Goal: Connect with others: Connect with others

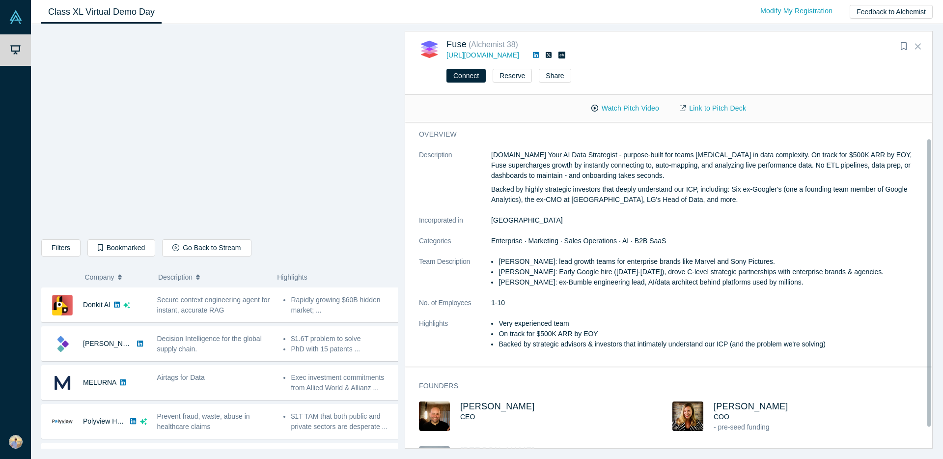
scroll to position [346, 0]
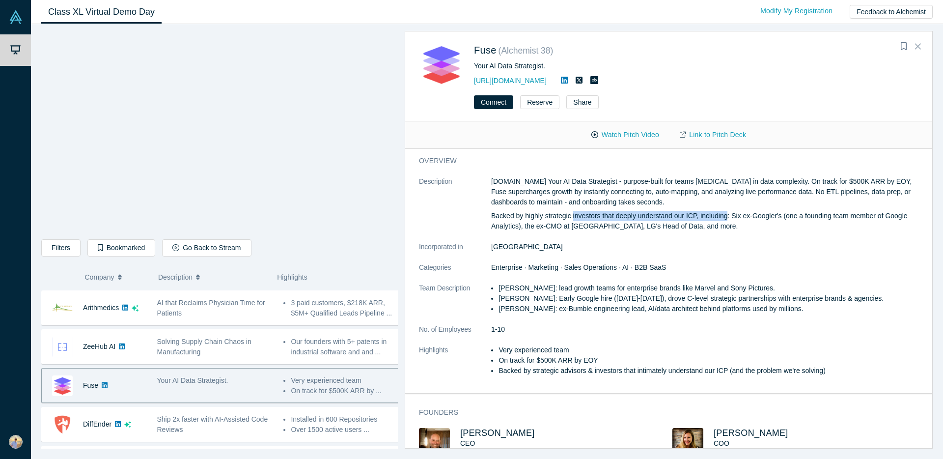
drag, startPoint x: 575, startPoint y: 216, endPoint x: 731, endPoint y: 220, distance: 155.8
click at [731, 220] on p "Backed by highly strategic investors that deeply understand our ICP, including:…" at bounding box center [708, 221] width 435 height 21
click at [561, 223] on p "Backed by highly strategic investors that deeply understand our ICP, including:…" at bounding box center [708, 221] width 435 height 21
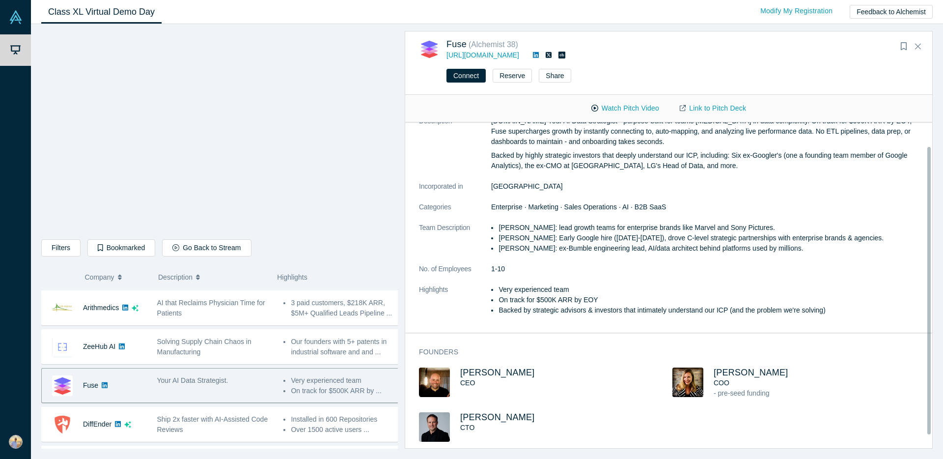
scroll to position [0, 0]
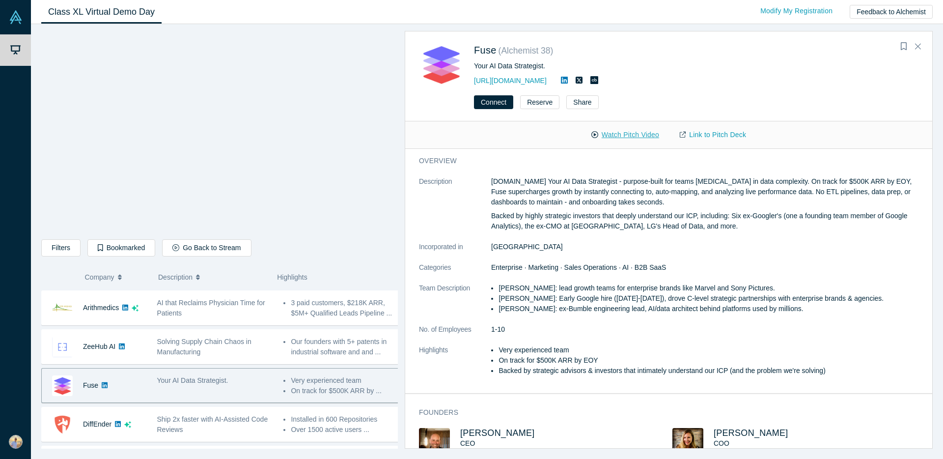
click at [642, 135] on button "Watch Pitch Video" at bounding box center [625, 134] width 88 height 17
click at [495, 101] on button "Connect" at bounding box center [493, 102] width 39 height 14
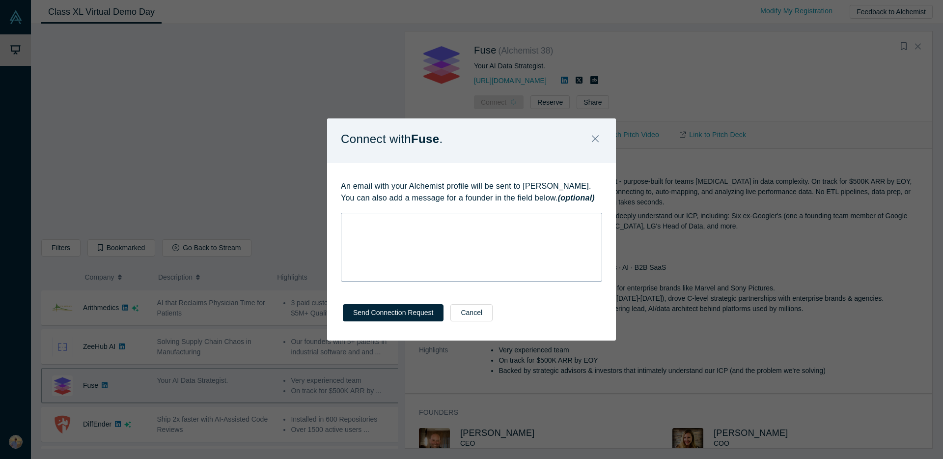
click at [403, 245] on div "rdw-wrapper" at bounding box center [471, 247] width 261 height 69
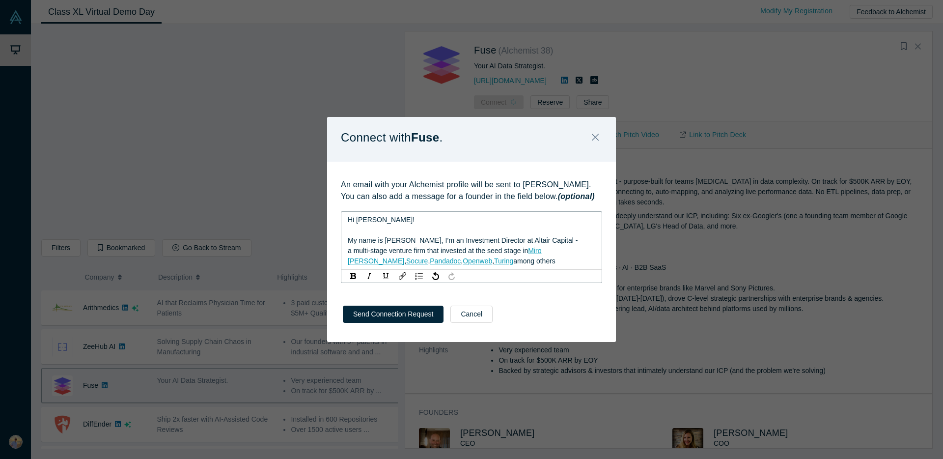
click at [361, 222] on span "Hi [PERSON_NAME]!" at bounding box center [381, 220] width 67 height 8
click at [362, 221] on span "Hi [PERSON_NAME]!" at bounding box center [381, 220] width 67 height 8
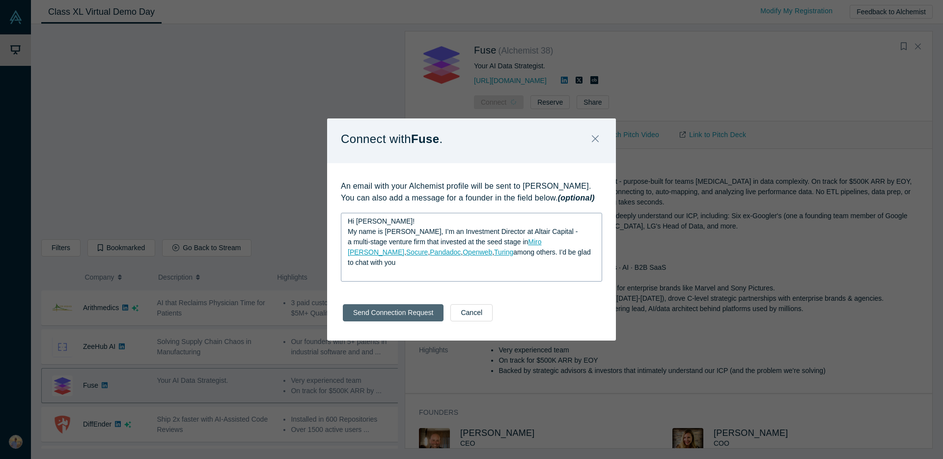
click at [383, 313] on button "Send Connection Request" at bounding box center [393, 312] width 101 height 17
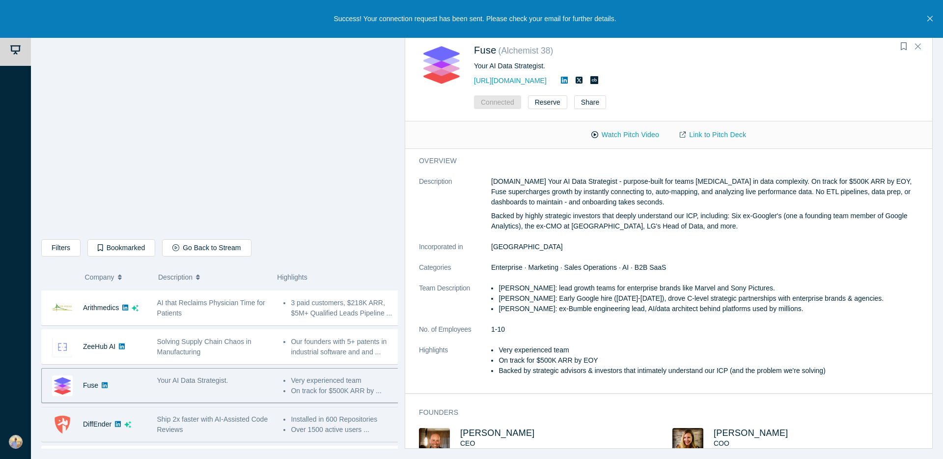
click at [198, 426] on span "Ship 2x faster with AI-Assisted Code Reviews" at bounding box center [212, 424] width 111 height 18
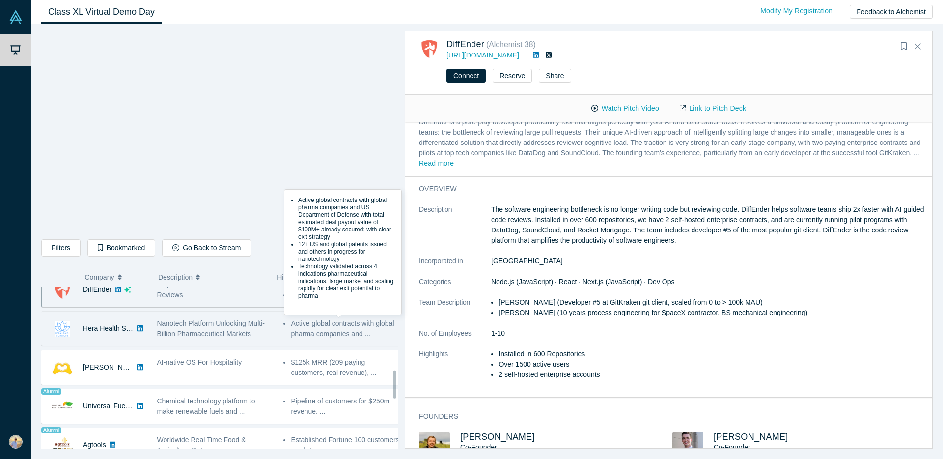
scroll to position [488, 0]
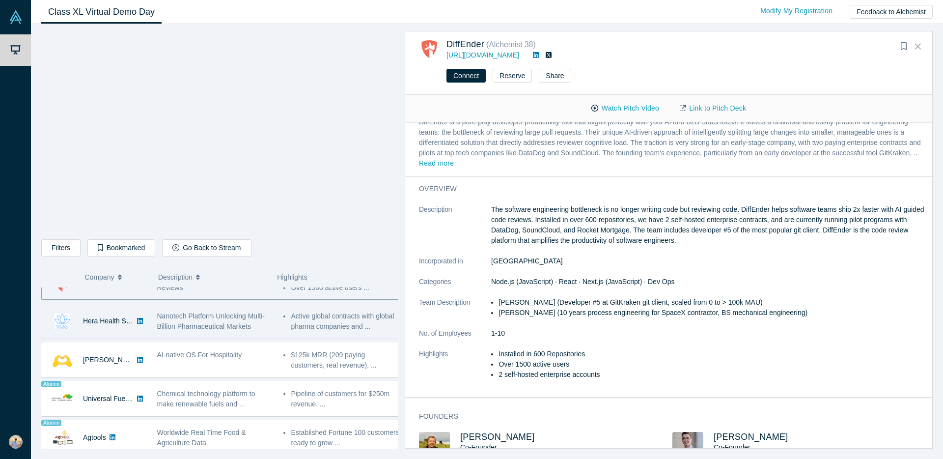
click at [201, 324] on span "Nanotech Platform Unlocking Multi-Billion Pharmaceutical Markets" at bounding box center [211, 321] width 108 height 18
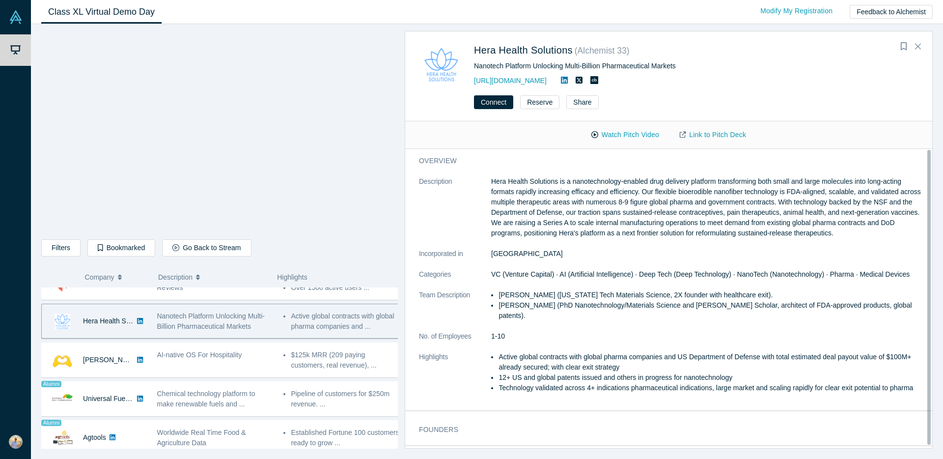
scroll to position [0, 0]
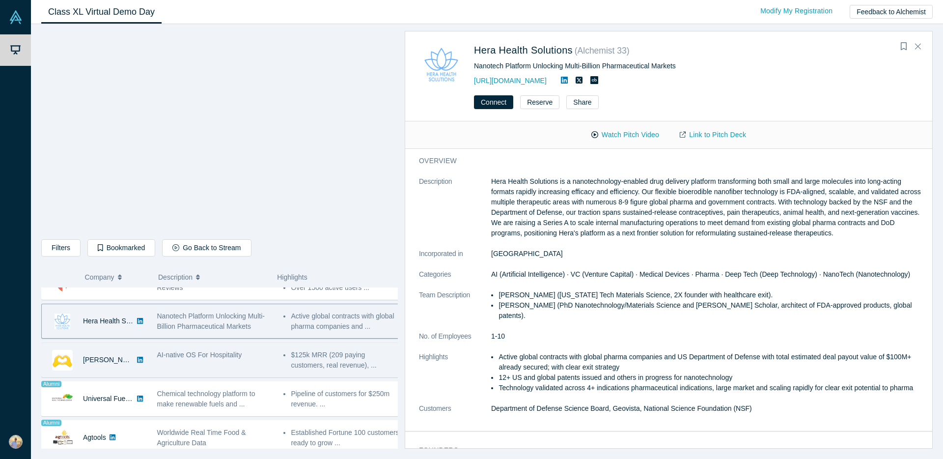
click at [189, 366] on div "AI-native OS For Hospitality" at bounding box center [215, 359] width 127 height 31
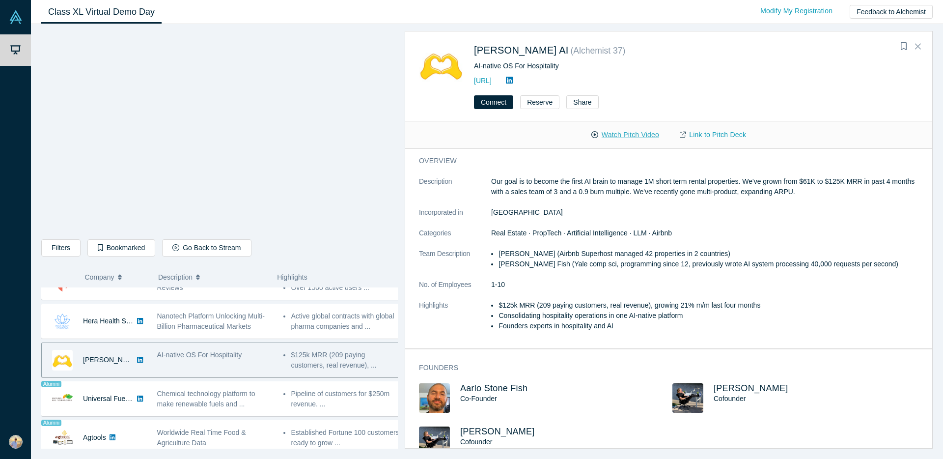
click at [637, 135] on button "Watch Pitch Video" at bounding box center [625, 134] width 88 height 17
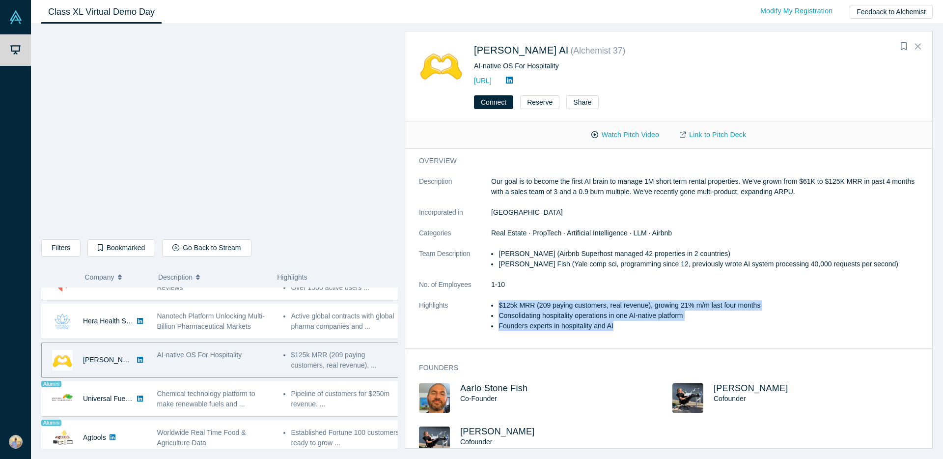
drag, startPoint x: 497, startPoint y: 302, endPoint x: 650, endPoint y: 333, distance: 155.9
click at [650, 333] on dl "Description Our goal is to become the first AI brain to manage 1M short term re…" at bounding box center [672, 258] width 507 height 165
copy ul "$125k MRR (209 paying customers, real revenue), growing 21% m/m last four month…"
click at [596, 303] on li "$125k MRR (209 paying customers, real revenue), growing 21% m/m last four months" at bounding box center [712, 305] width 427 height 10
drag, startPoint x: 497, startPoint y: 302, endPoint x: 802, endPoint y: 309, distance: 305.2
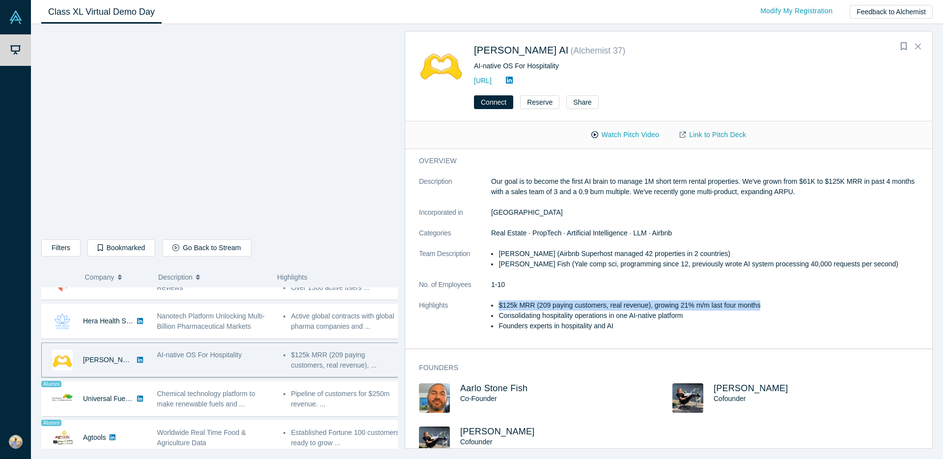
click at [802, 309] on ul "$125k MRR (209 paying customers, real revenue), growing 21% m/m last four month…" at bounding box center [708, 315] width 435 height 31
copy li "$125k MRR (209 paying customers, real revenue), growing 21% m/m last four months"
click at [639, 194] on p "Our goal is to become the first AI brain to manage 1M short term rental propert…" at bounding box center [708, 186] width 435 height 21
click at [662, 189] on p "Our goal is to become the first AI brain to manage 1M short term rental propert…" at bounding box center [708, 186] width 435 height 21
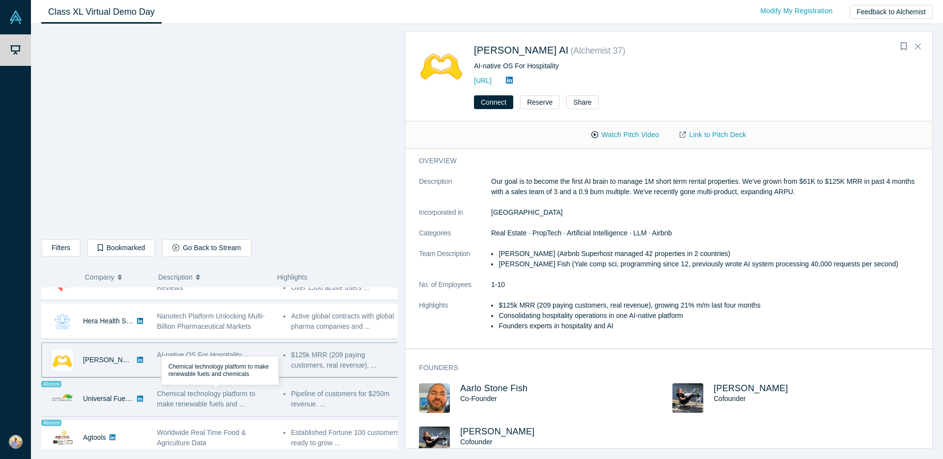
click at [195, 402] on span "Chemical technology platform to make renewable fuels and ..." at bounding box center [206, 399] width 98 height 18
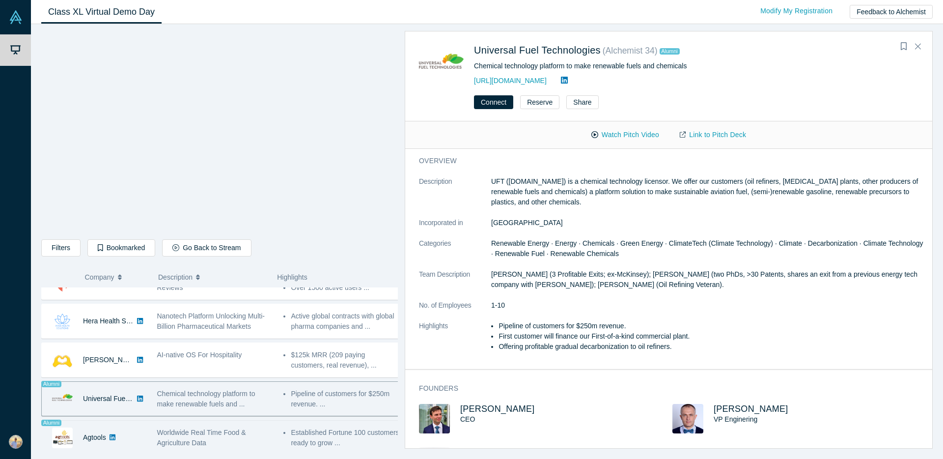
click at [188, 440] on span "Worldwide Real Time Food & Agriculture Data" at bounding box center [201, 437] width 89 height 18
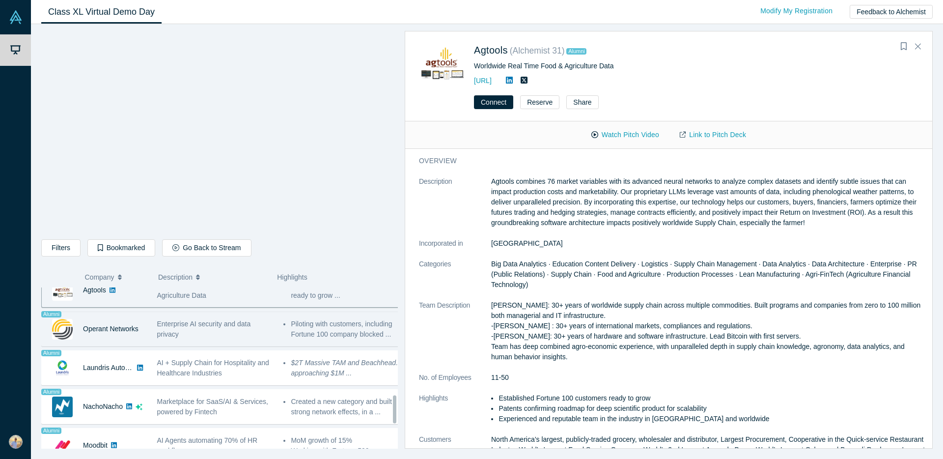
scroll to position [637, 0]
click at [172, 332] on span "Enterprise AI security and data privacy" at bounding box center [204, 328] width 94 height 18
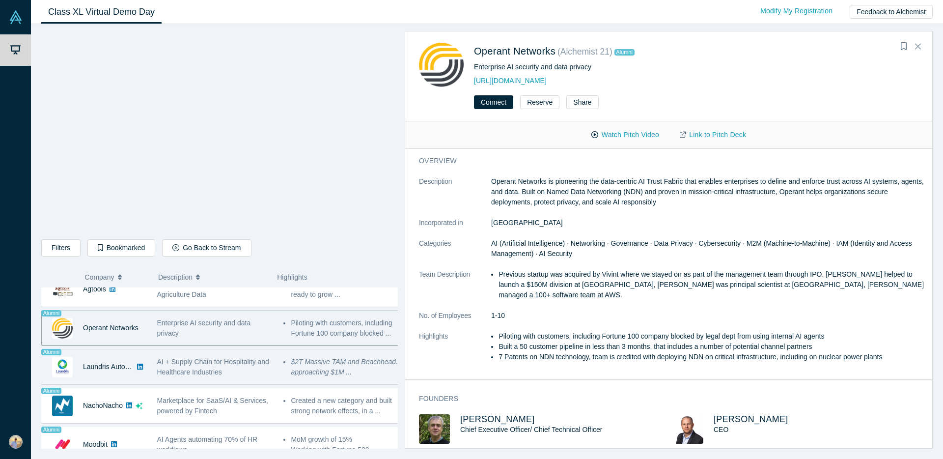
click at [178, 370] on span "AI + Supply Chain for Hospitality and Healthcare Industries" at bounding box center [213, 367] width 112 height 18
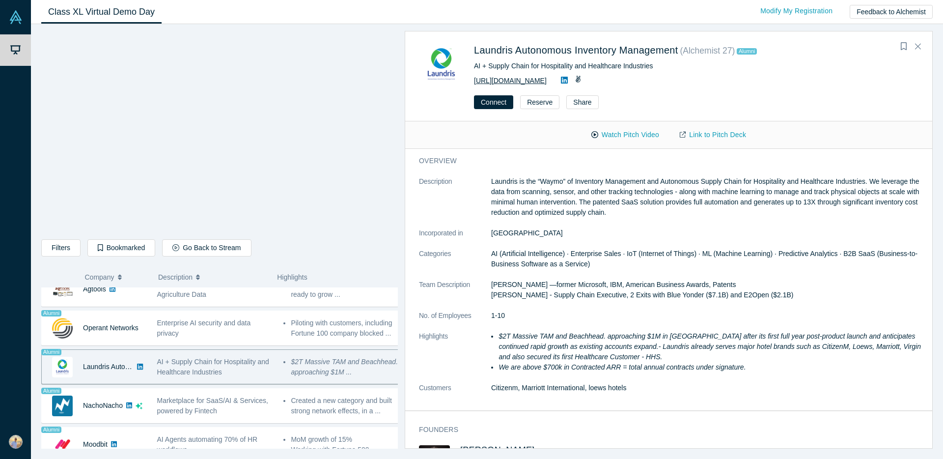
click at [533, 78] on link "[URL][DOMAIN_NAME]" at bounding box center [510, 81] width 73 height 8
click at [629, 134] on button "Watch Pitch Video" at bounding box center [625, 134] width 88 height 17
click at [540, 197] on p "Laundris is the “Waymo” of Inventory Management and Autonomous Supply Chain for…" at bounding box center [708, 196] width 435 height 41
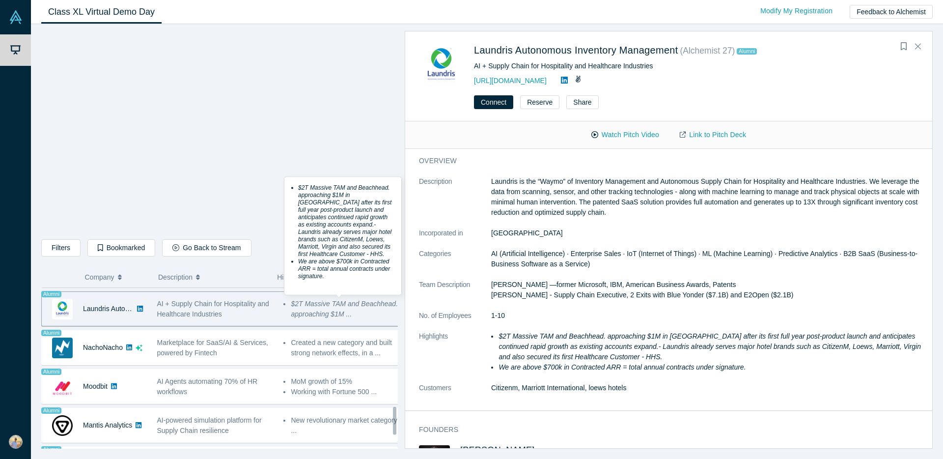
scroll to position [694, 0]
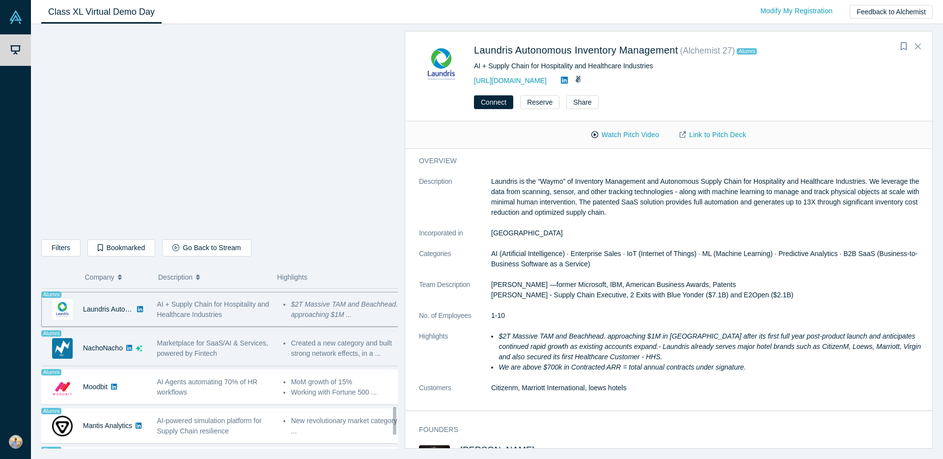
click at [213, 349] on span "Marketplace for SaaS/AI & Services, powered by Fintech" at bounding box center [212, 348] width 111 height 18
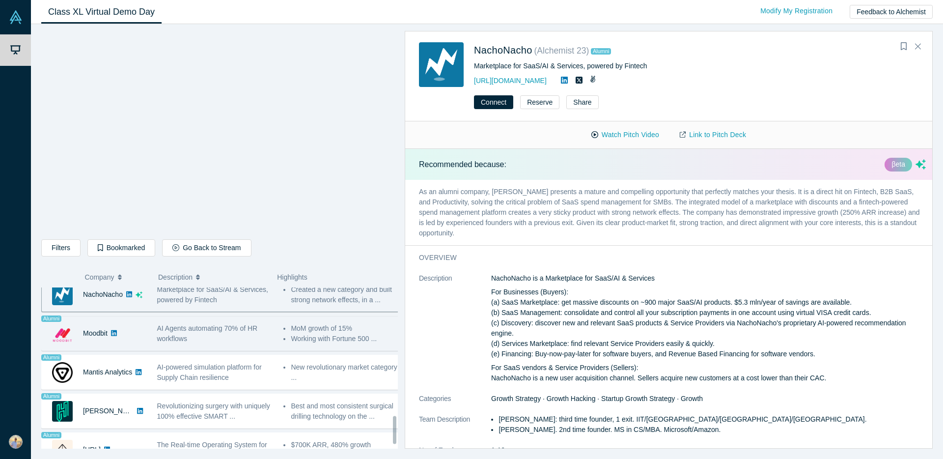
scroll to position [748, 0]
click at [198, 340] on div "AI Agents automating 70% of HR workflows" at bounding box center [215, 333] width 116 height 21
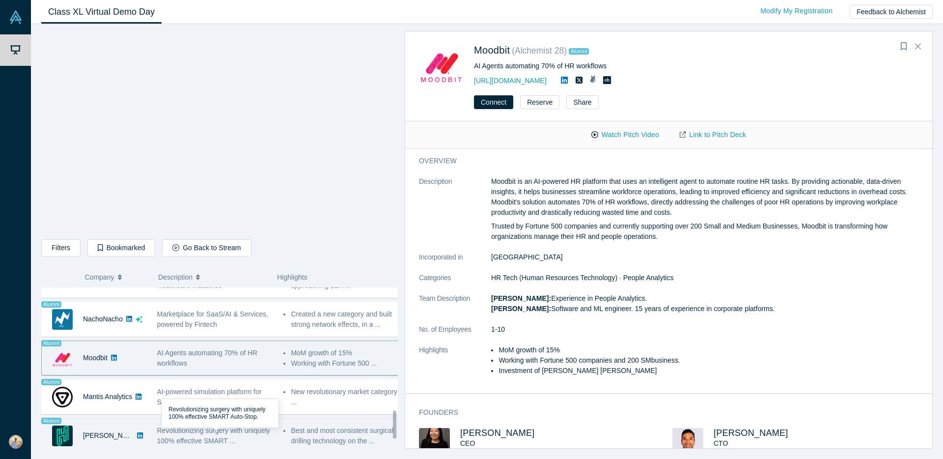
scroll to position [717, 0]
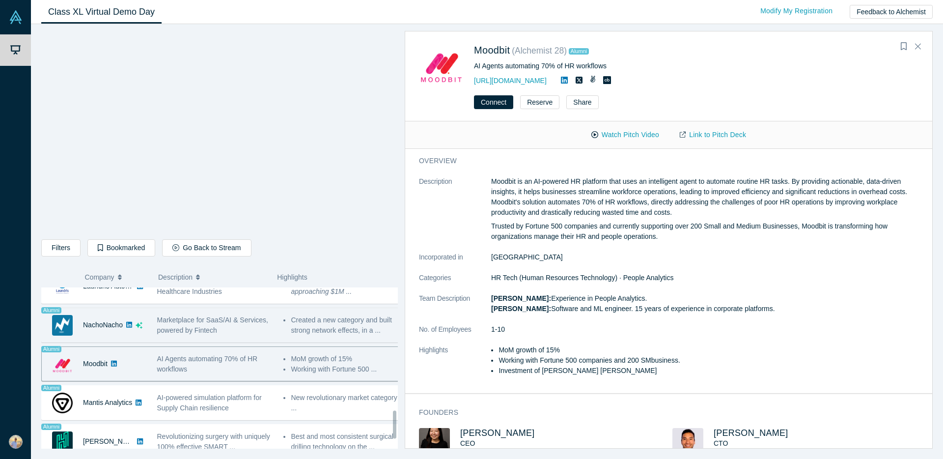
click at [184, 328] on span "Marketplace for SaaS/AI & Services, powered by Fintech" at bounding box center [212, 325] width 111 height 18
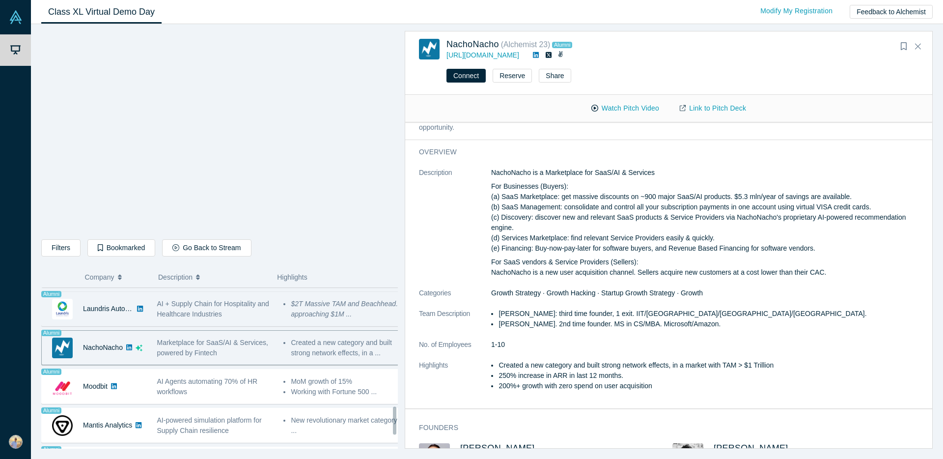
scroll to position [713, 0]
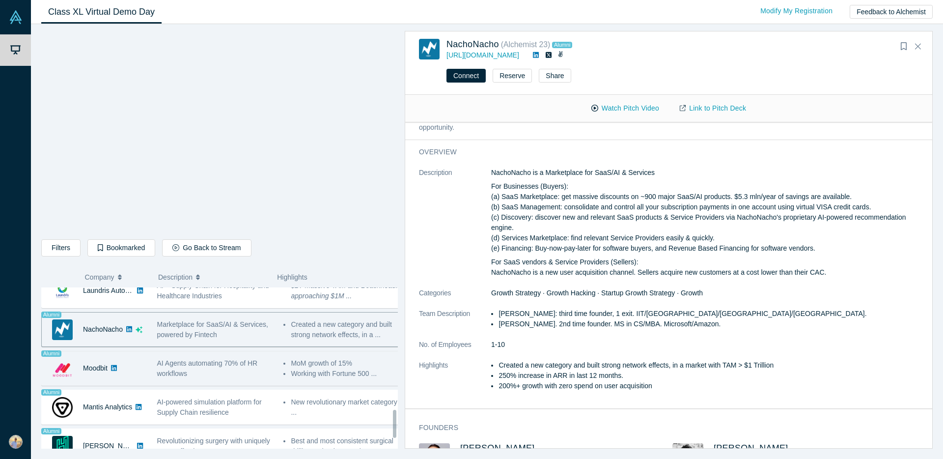
click at [197, 373] on div "AI Agents automating 70% of HR workflows" at bounding box center [215, 368] width 116 height 21
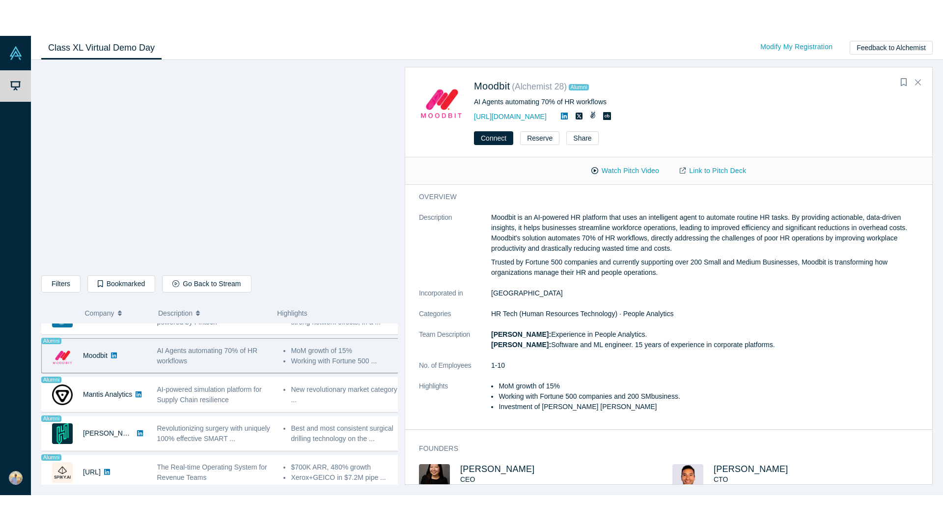
scroll to position [770, 0]
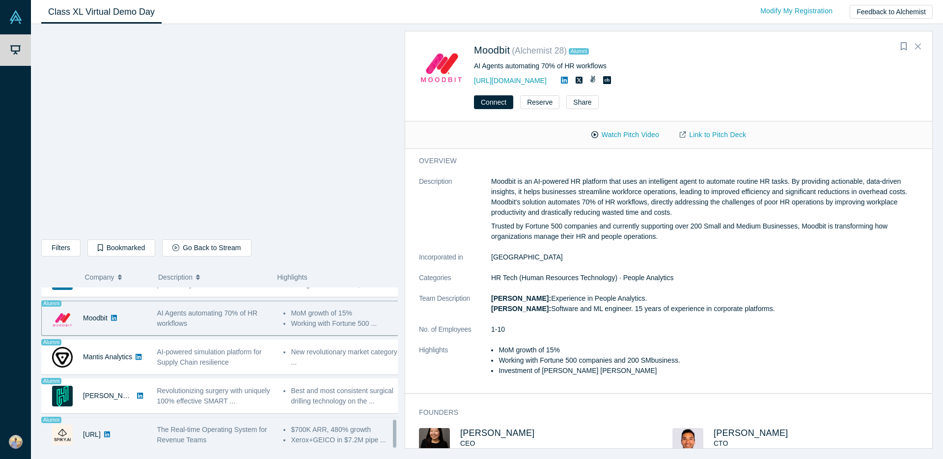
click at [188, 426] on div "The Real-time Operating System for Revenue Teams" at bounding box center [215, 434] width 116 height 21
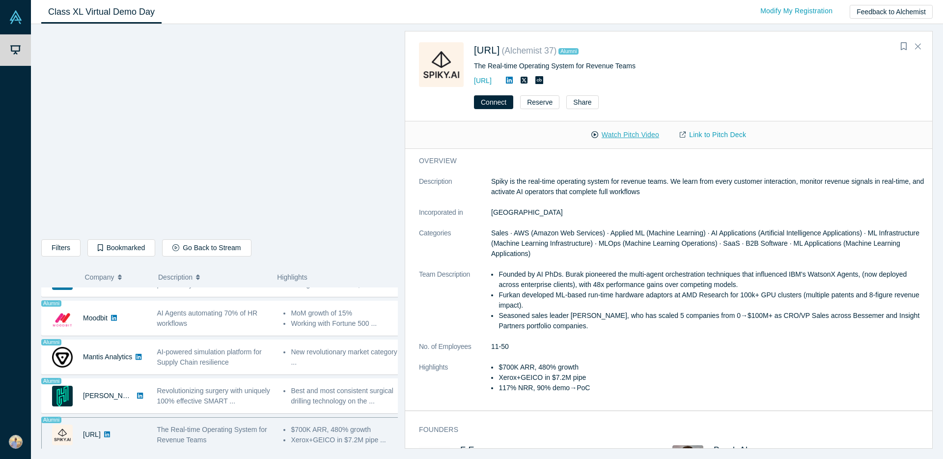
click at [640, 133] on button "Watch Pitch Video" at bounding box center [625, 134] width 88 height 17
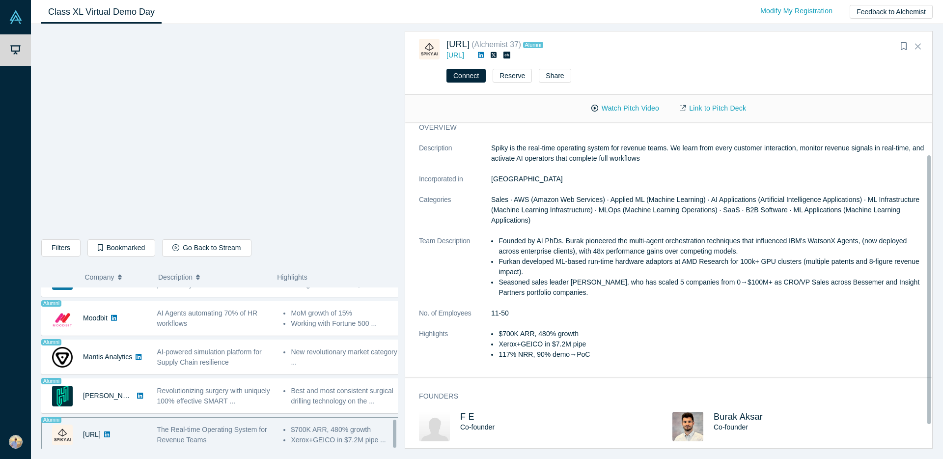
scroll to position [14, 0]
click at [741, 412] on span "Burak Aksar" at bounding box center [738, 417] width 49 height 10
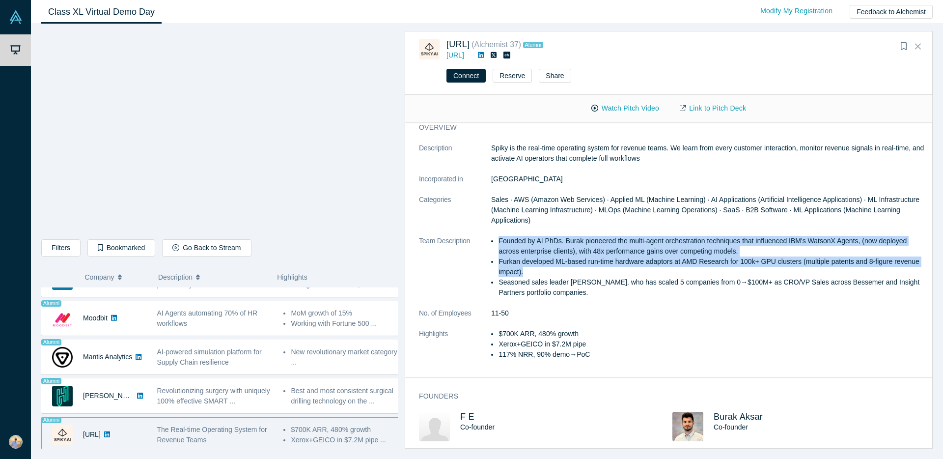
drag, startPoint x: 549, startPoint y: 231, endPoint x: 752, endPoint y: 261, distance: 205.6
click at [754, 263] on ul "Founded by AI PhDs. Burak pioneered the multi-agent orchestration techniques th…" at bounding box center [708, 267] width 435 height 62
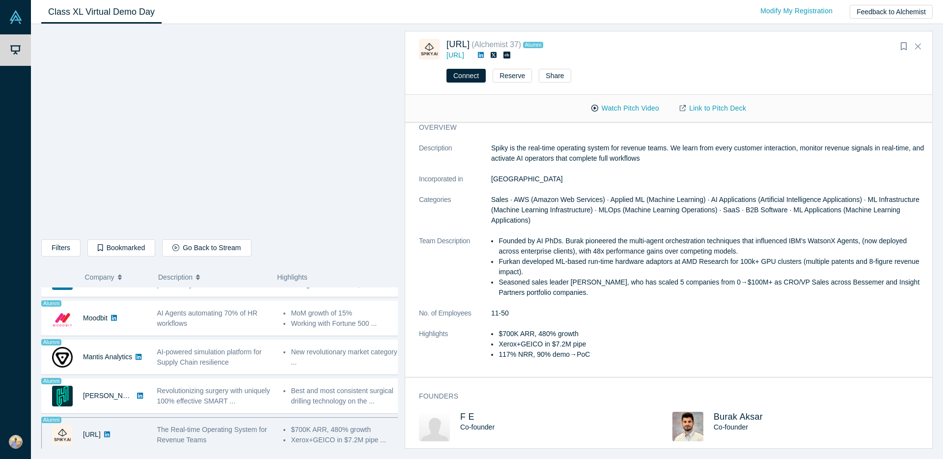
click at [685, 214] on dd "Sales · AWS (Amazon Web Services) · Applied ML (Machine Learning) · AI Applicat…" at bounding box center [708, 210] width 435 height 31
click at [464, 57] on link "[URL]" at bounding box center [456, 55] width 18 height 8
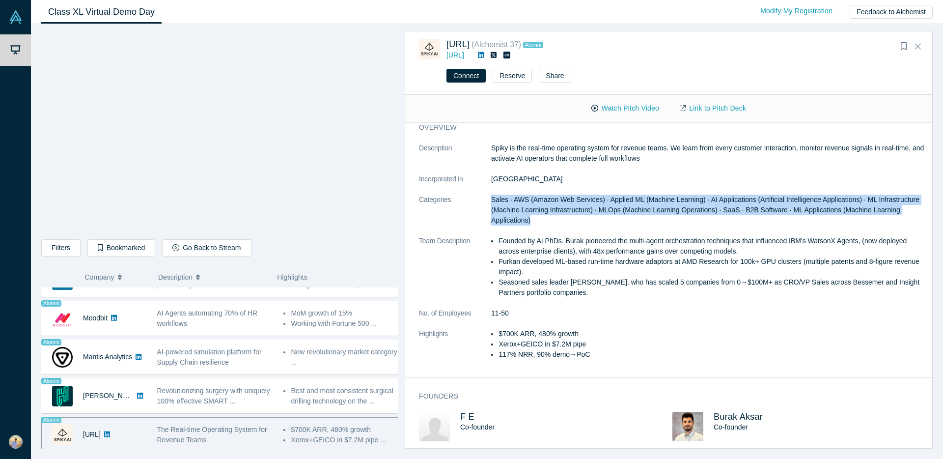
drag, startPoint x: 490, startPoint y: 191, endPoint x: 606, endPoint y: 220, distance: 119.6
click at [606, 220] on dl "Description Spiky is the real-time operating system for revenue teams. We learn…" at bounding box center [672, 256] width 507 height 227
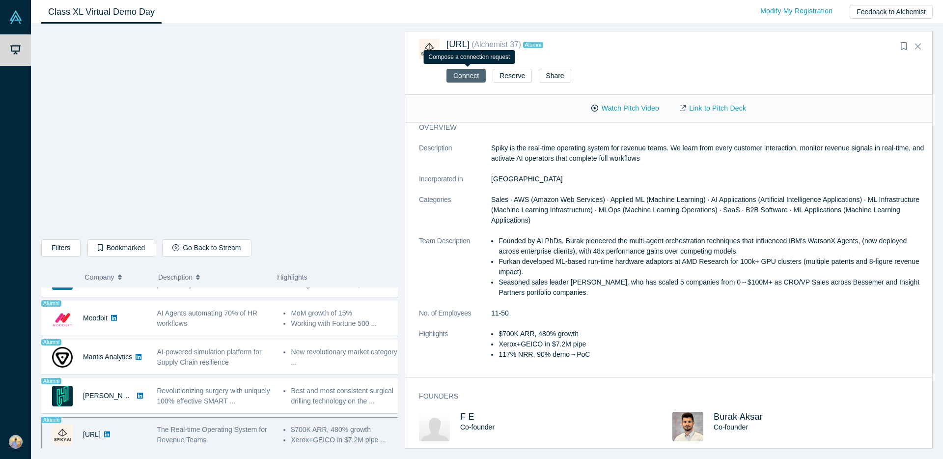
click at [466, 75] on button "Connect" at bounding box center [466, 76] width 39 height 14
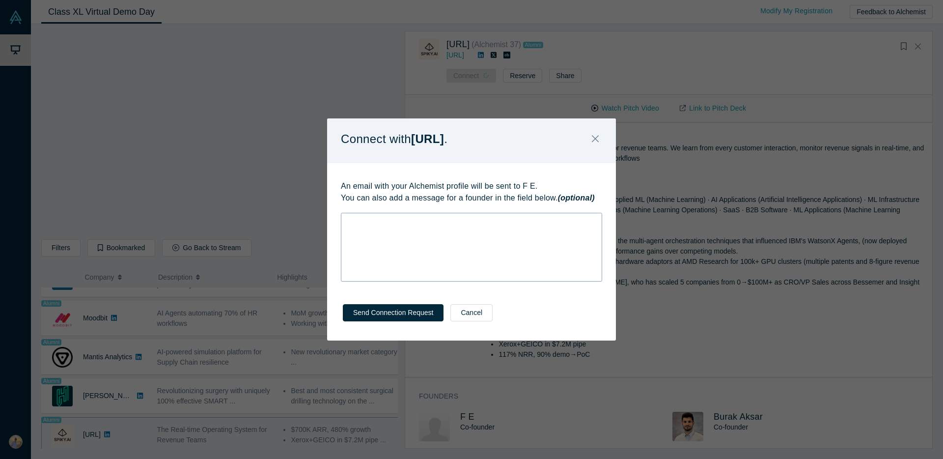
click at [428, 241] on div "rdw-wrapper" at bounding box center [471, 247] width 261 height 69
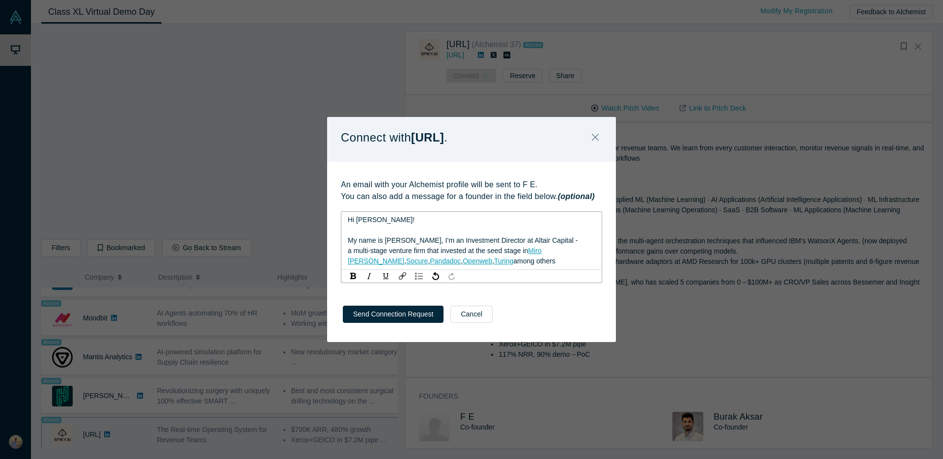
click at [359, 220] on span "Hi [PERSON_NAME]!" at bounding box center [381, 220] width 67 height 8
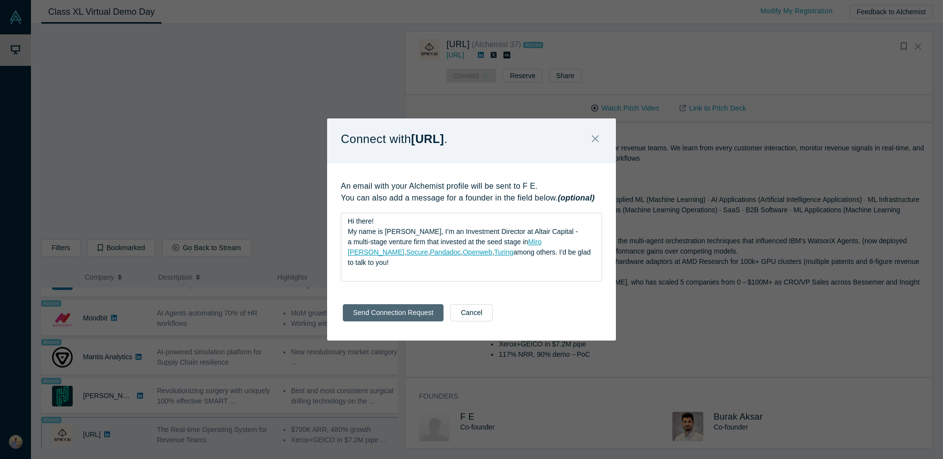
click at [384, 313] on button "Send Connection Request" at bounding box center [393, 312] width 101 height 17
